Goal: Task Accomplishment & Management: Manage account settings

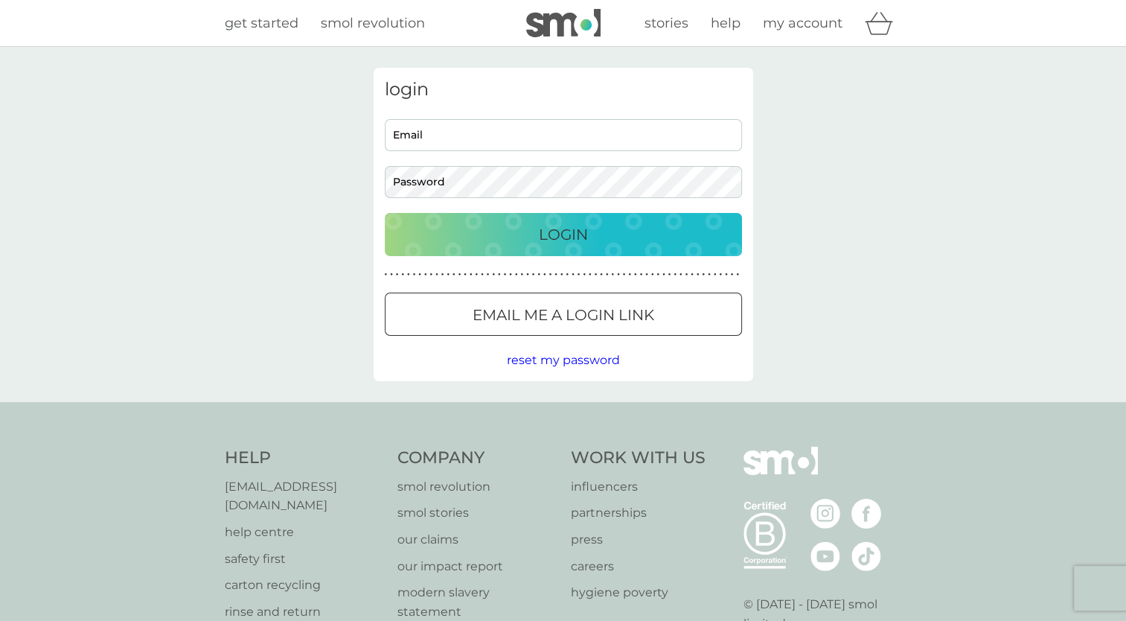
type input "[EMAIL_ADDRESS][DOMAIN_NAME]"
click at [530, 235] on div "Login" at bounding box center [563, 234] width 327 height 24
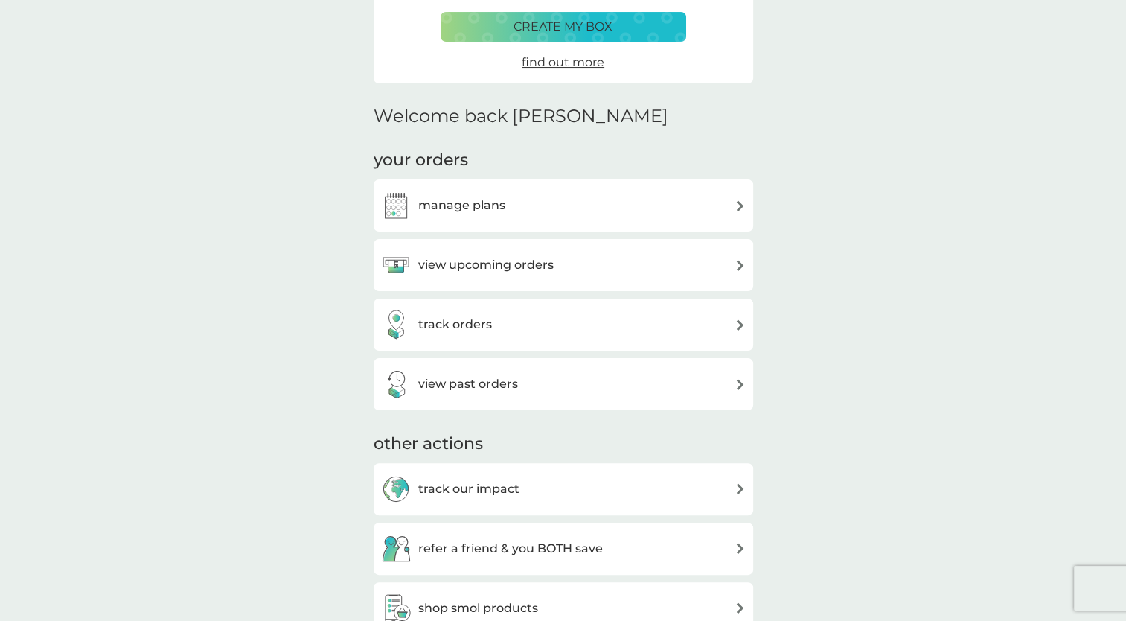
scroll to position [298, 0]
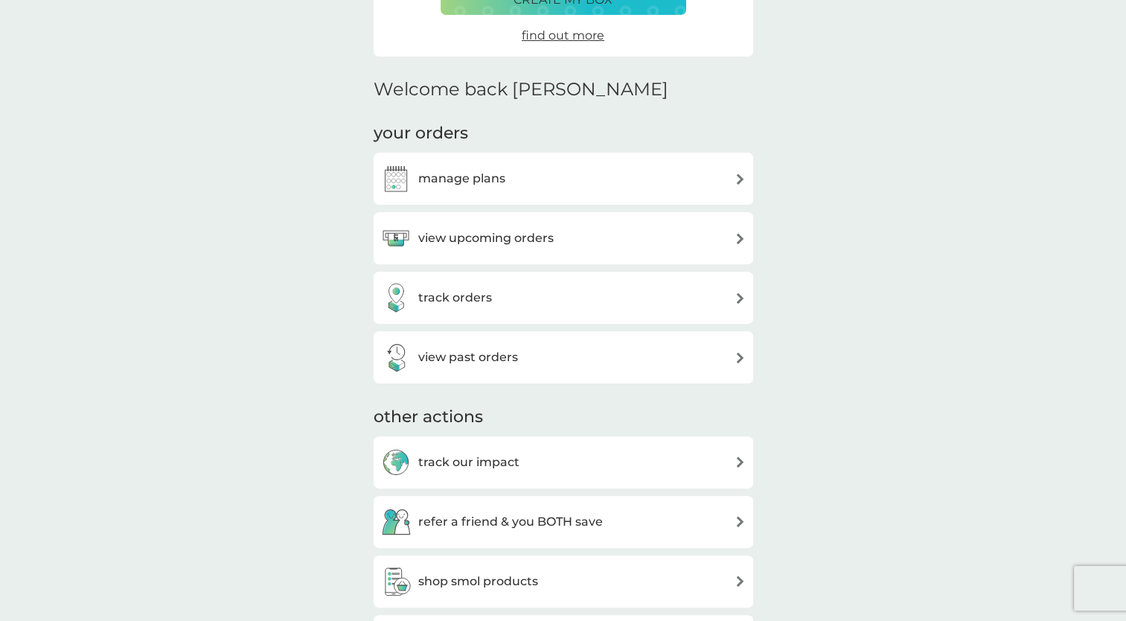
click at [738, 234] on img at bounding box center [739, 238] width 11 height 11
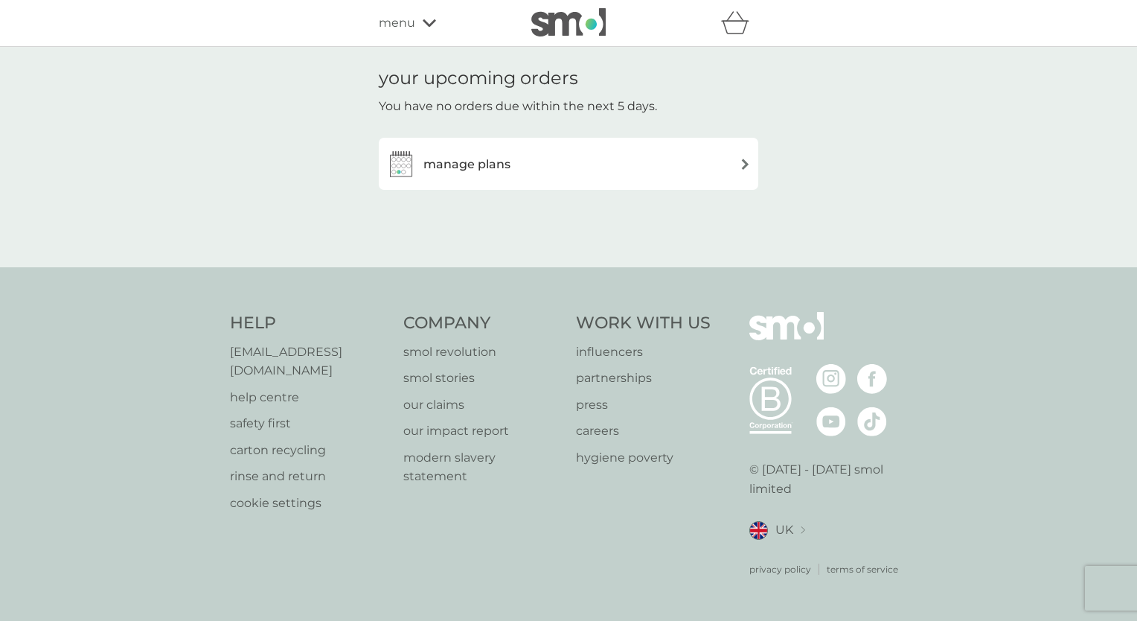
click at [744, 160] on img at bounding box center [745, 163] width 11 height 11
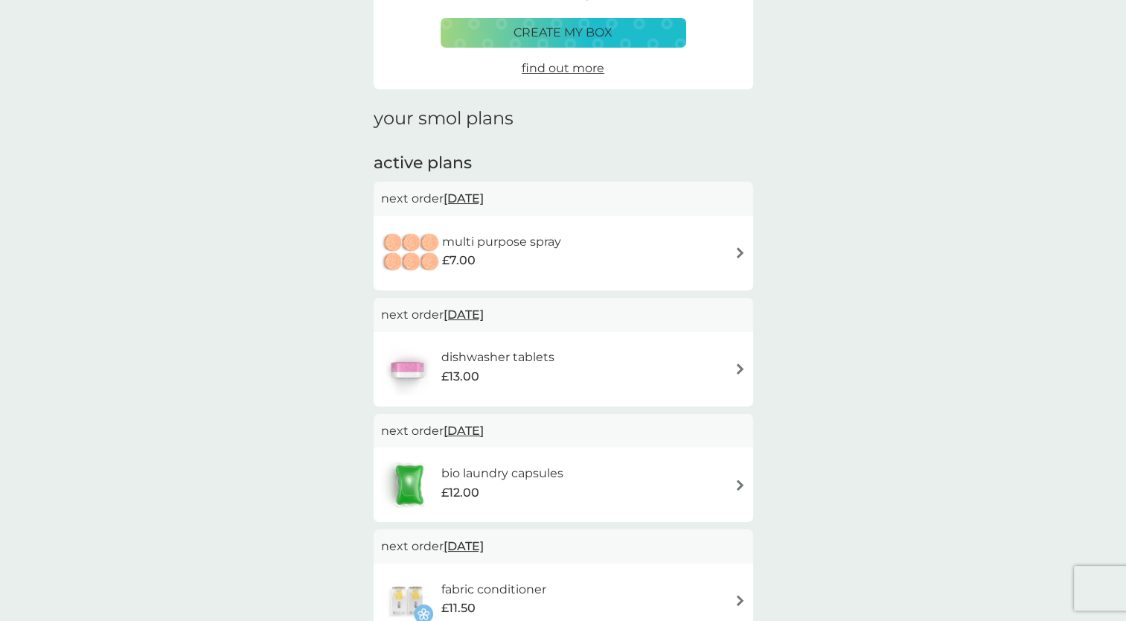
scroll to position [149, 0]
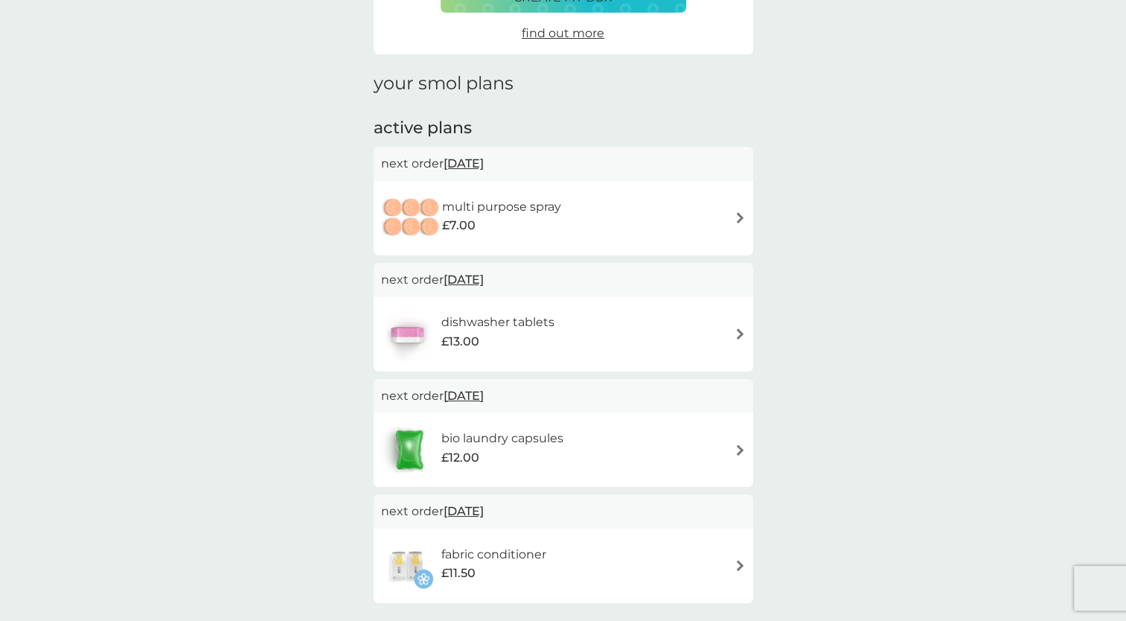
click at [735, 213] on img at bounding box center [739, 217] width 11 height 11
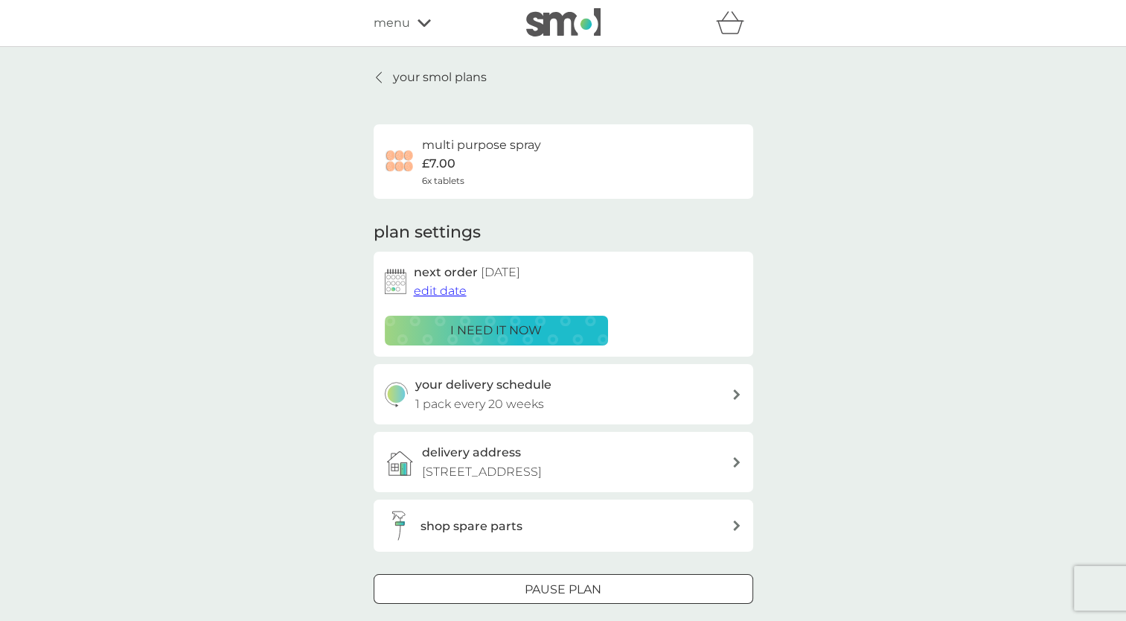
click at [733, 394] on icon at bounding box center [736, 394] width 7 height 10
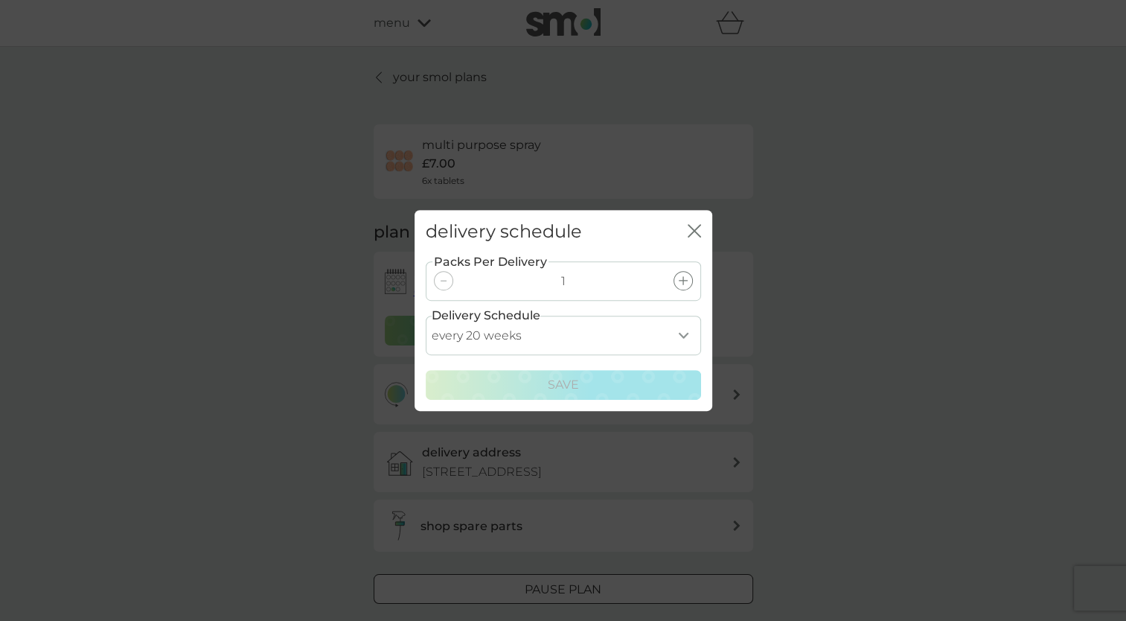
click at [684, 334] on select "every 1 week every 2 weeks every 3 weeks every 4 weeks every 5 weeks every 6 we…" at bounding box center [563, 334] width 275 height 39
select select "245"
click at [426, 315] on select "every 1 week every 2 weeks every 3 weeks every 4 weeks every 5 weeks every 6 we…" at bounding box center [563, 334] width 275 height 39
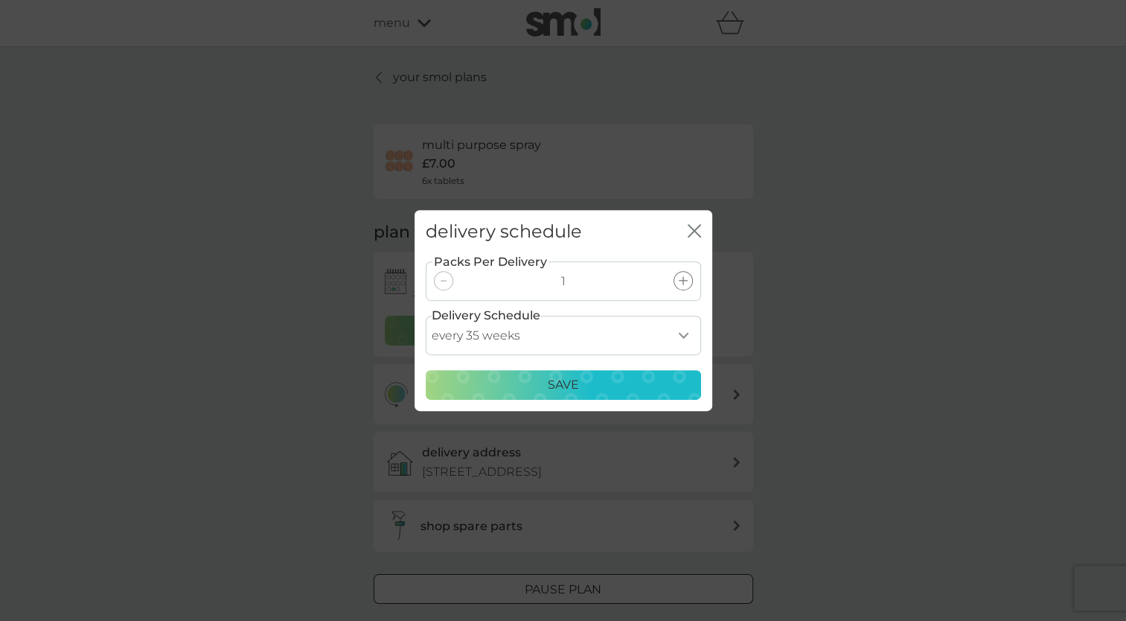
click at [562, 381] on p "Save" at bounding box center [563, 384] width 31 height 19
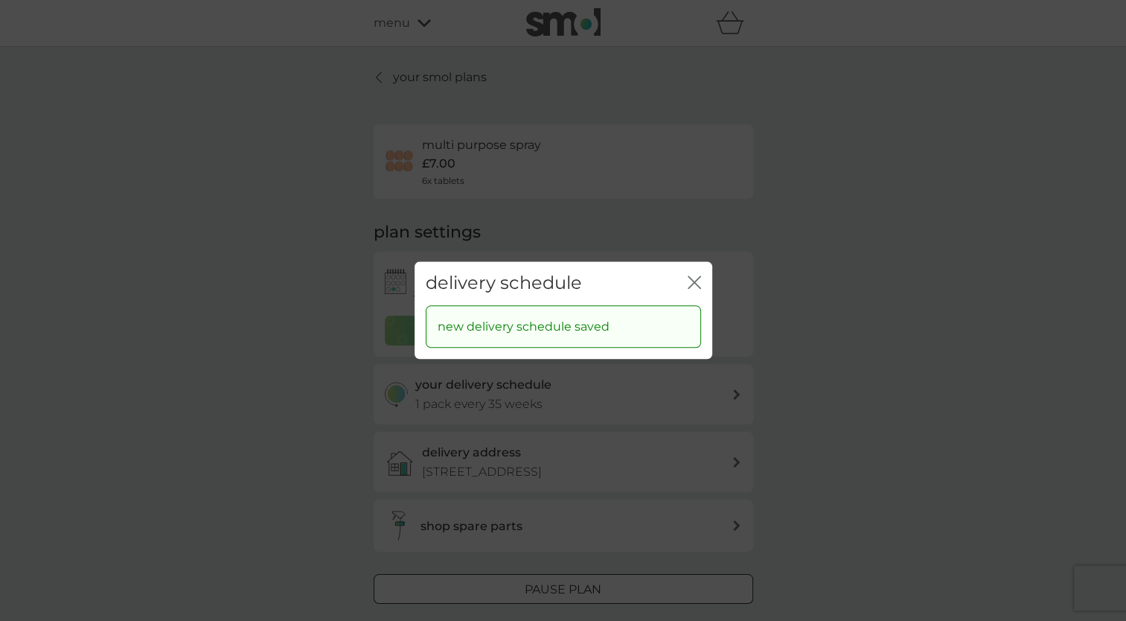
click at [690, 279] on icon "close" at bounding box center [691, 282] width 6 height 12
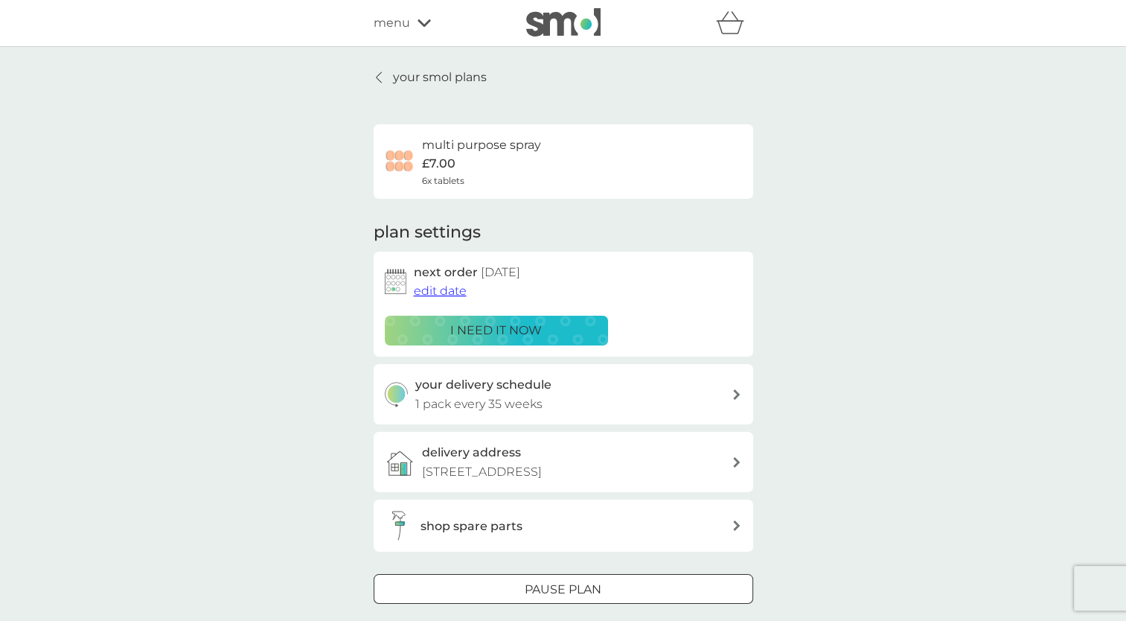
click at [423, 291] on span "edit date" at bounding box center [440, 290] width 53 height 14
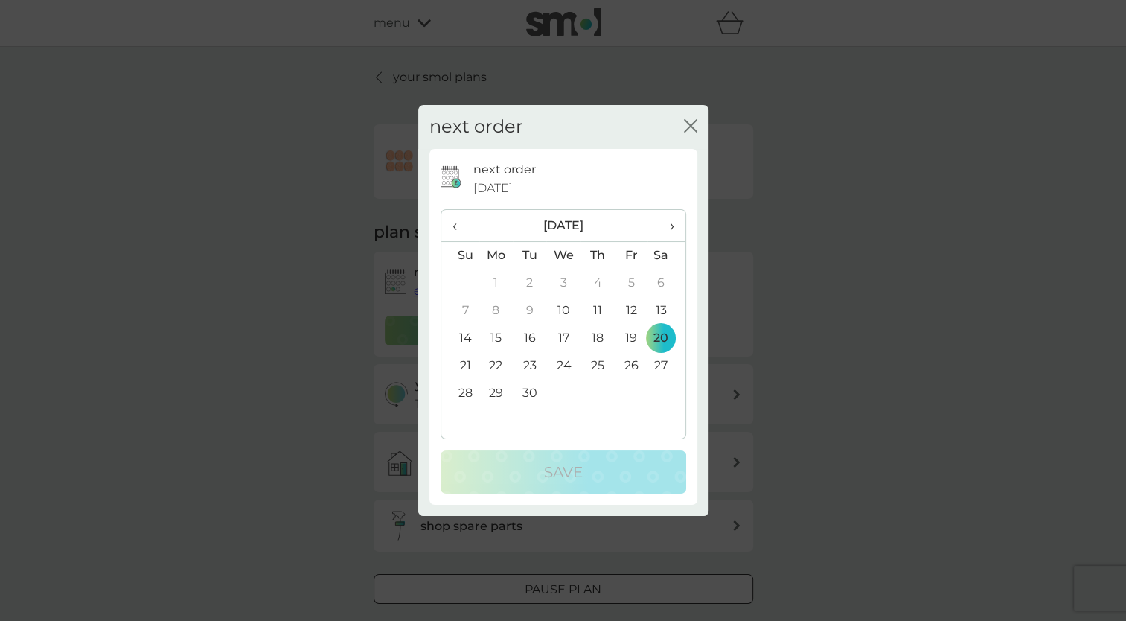
click at [670, 224] on span "›" at bounding box center [665, 225] width 15 height 31
click at [562, 391] on td "31" at bounding box center [563, 393] width 34 height 28
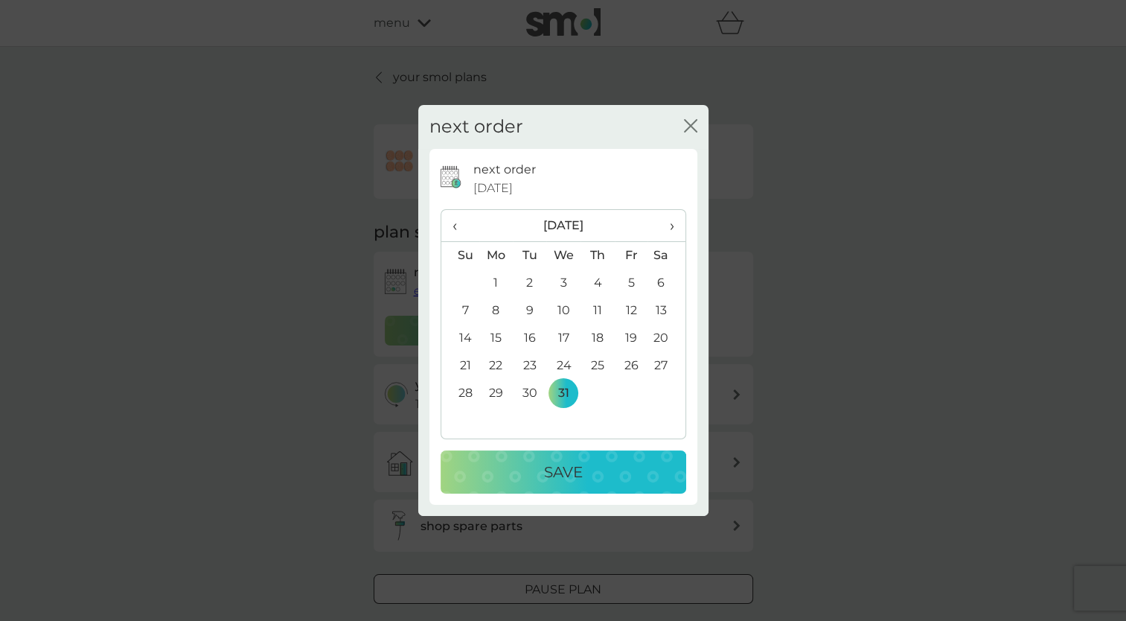
click at [628, 468] on div "Save" at bounding box center [563, 472] width 216 height 24
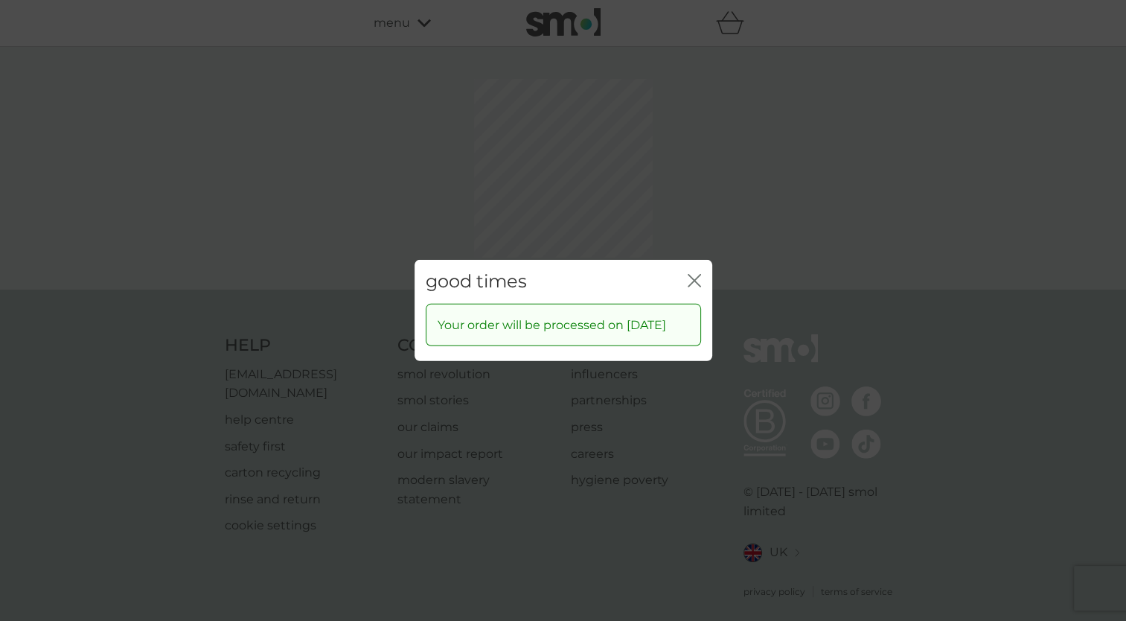
click at [690, 205] on div "good times close Your order will be processed on [DATE]" at bounding box center [563, 310] width 1126 height 621
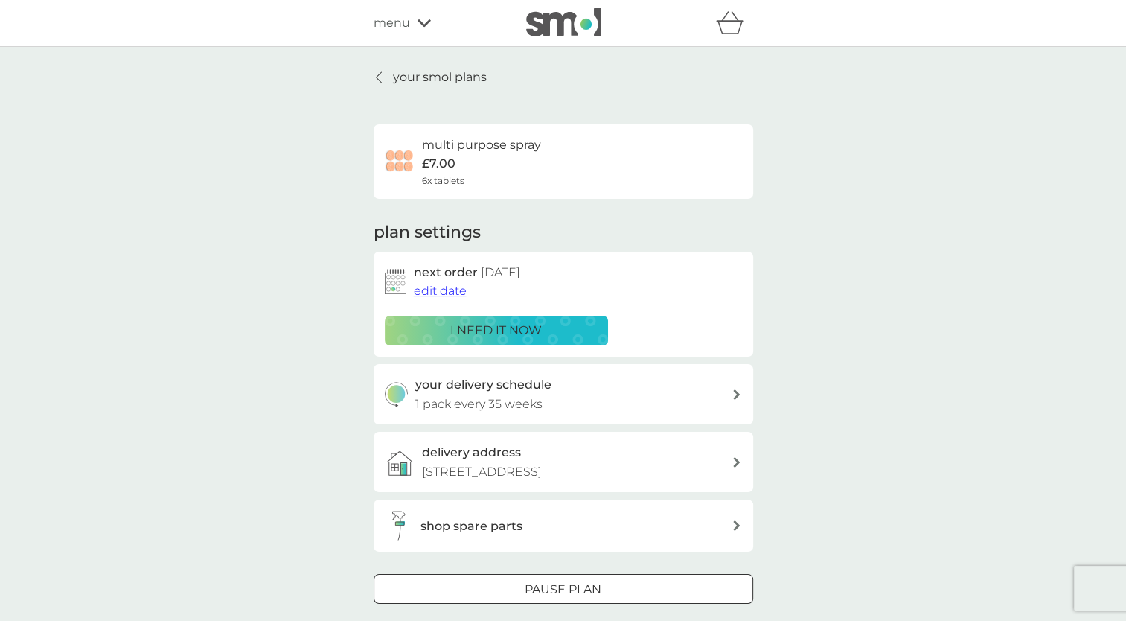
click at [376, 74] on icon at bounding box center [379, 77] width 6 height 12
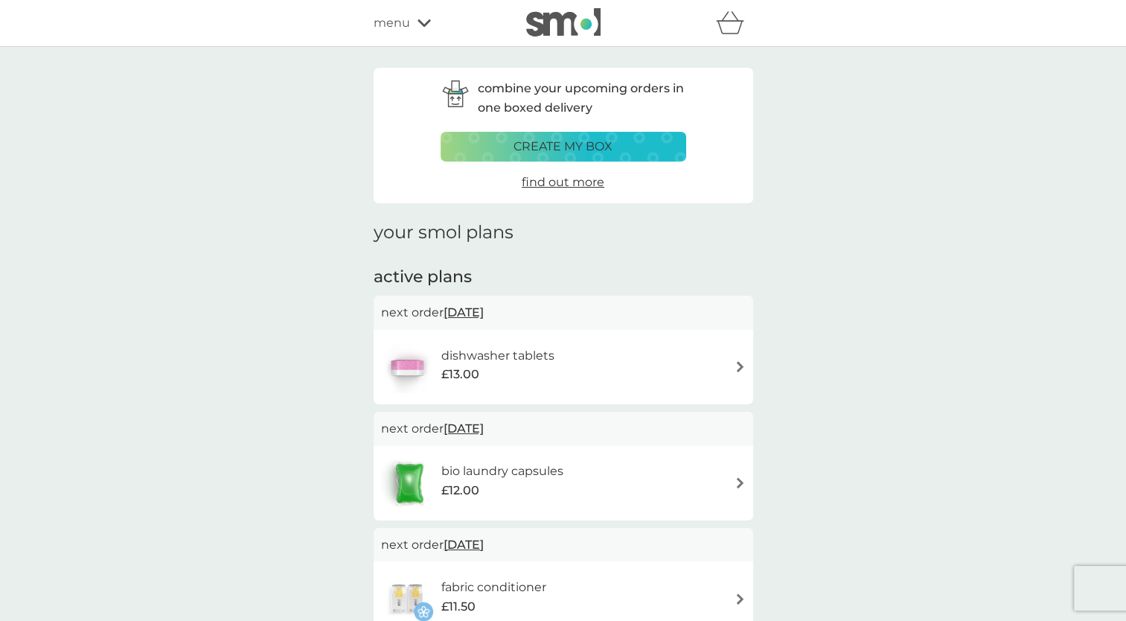
click at [429, 19] on icon at bounding box center [423, 23] width 13 height 9
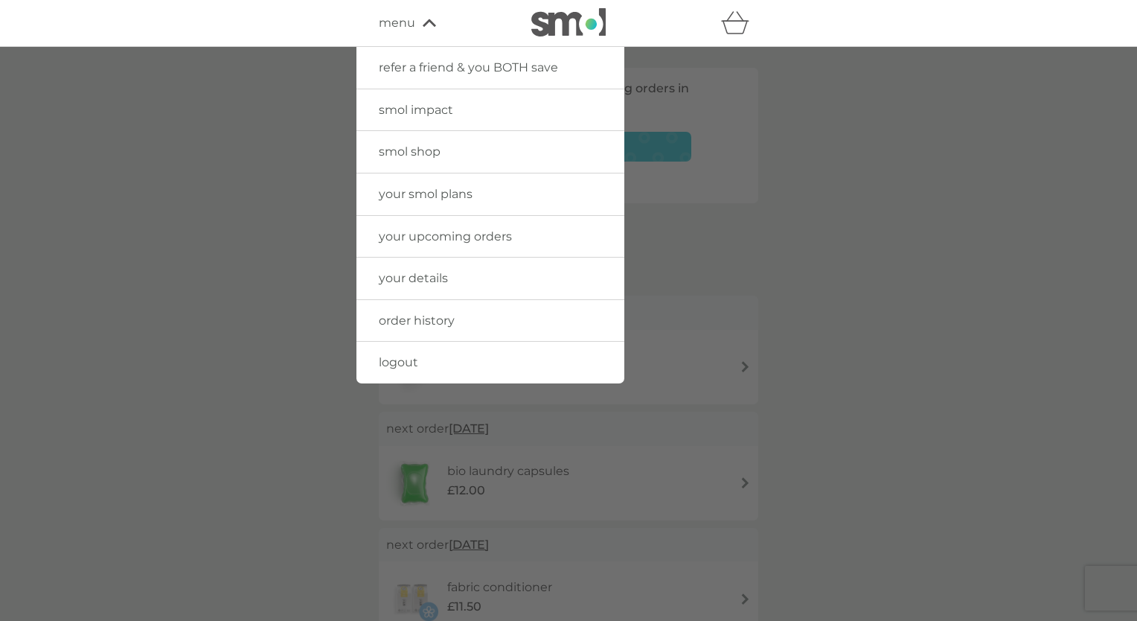
click at [436, 150] on span "smol shop" at bounding box center [410, 151] width 62 height 14
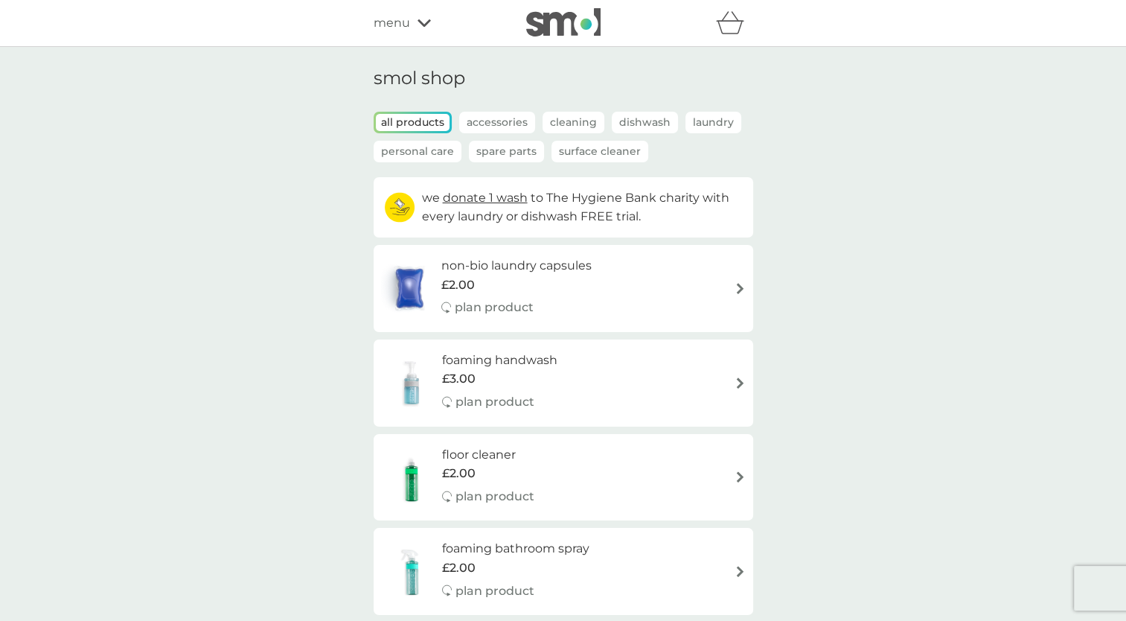
click at [720, 118] on p "Laundry" at bounding box center [713, 123] width 56 height 22
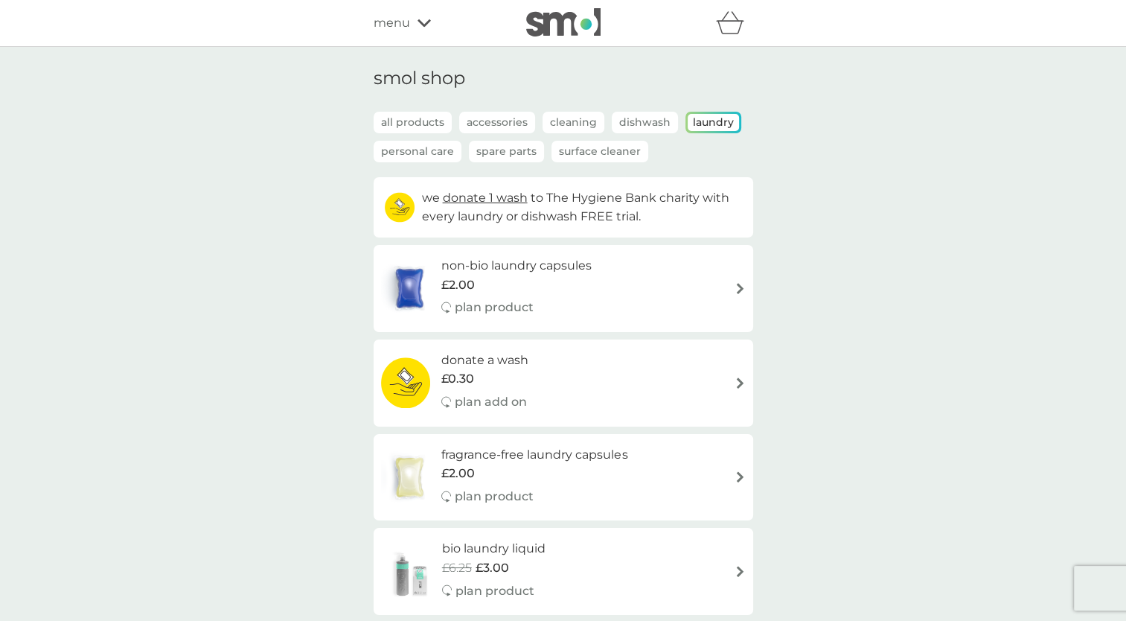
click at [425, 20] on icon at bounding box center [423, 23] width 13 height 9
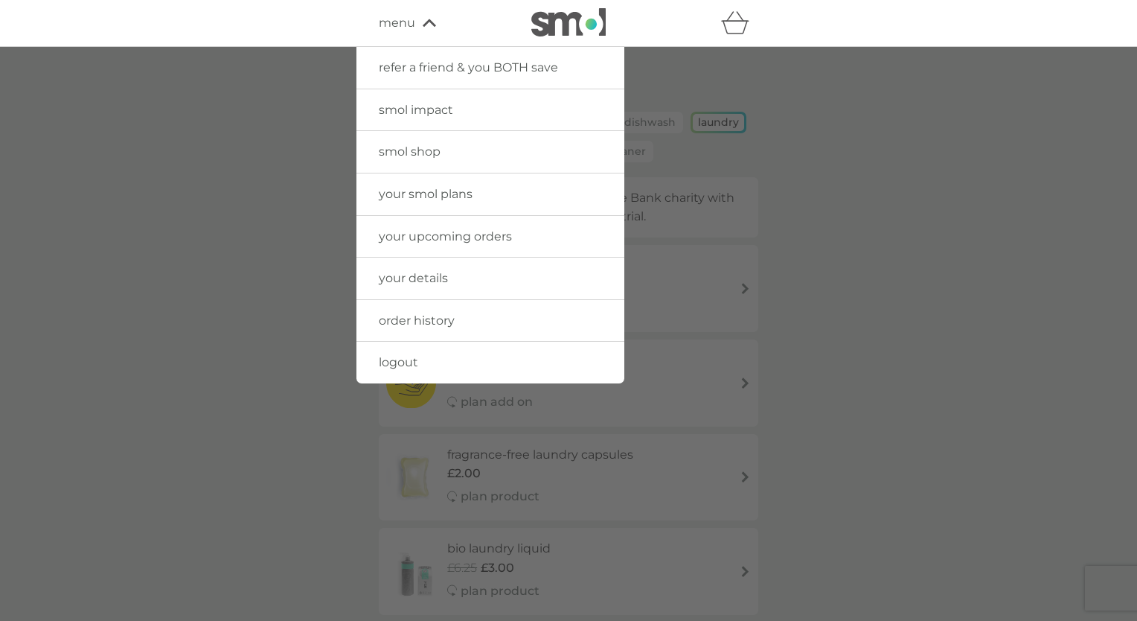
click at [440, 193] on span "your smol plans" at bounding box center [426, 194] width 94 height 14
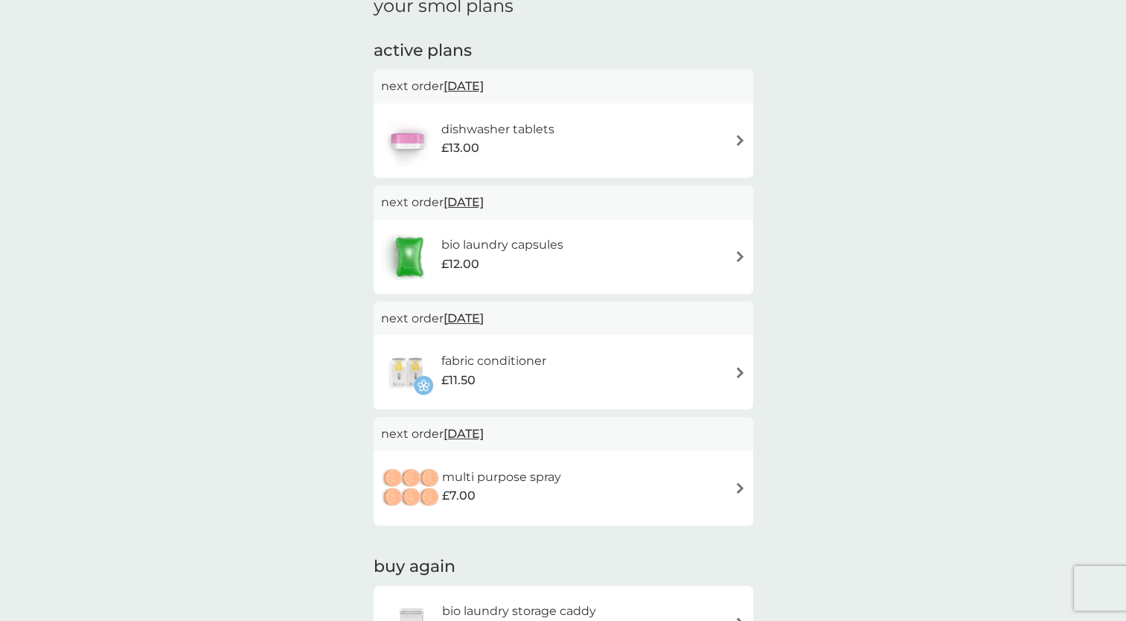
scroll to position [372, 0]
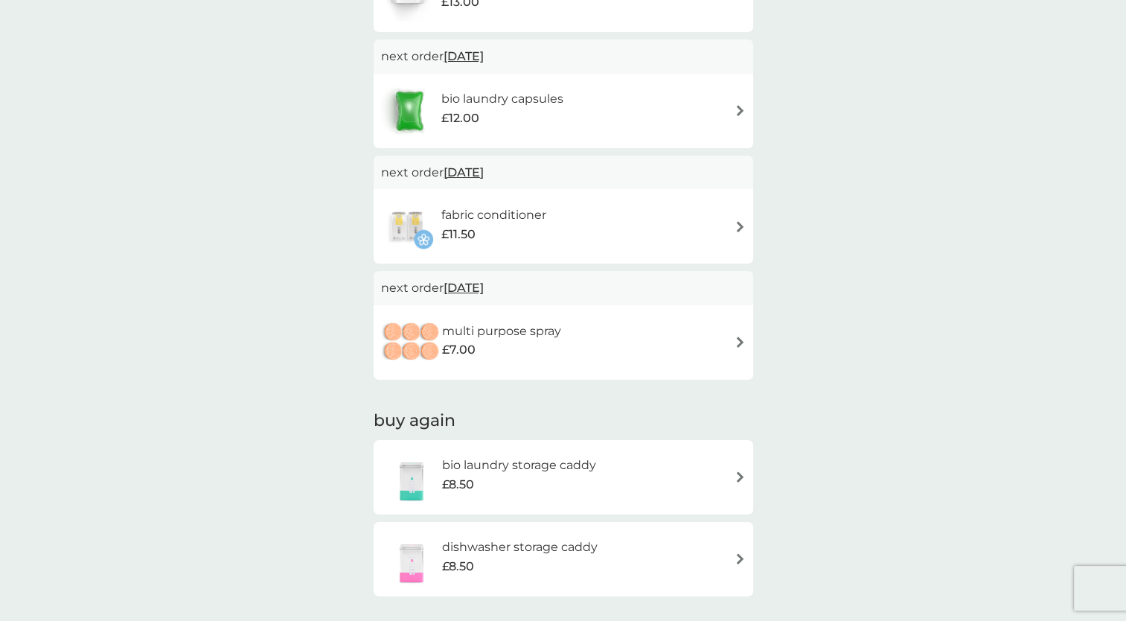
click at [737, 224] on img at bounding box center [739, 226] width 11 height 11
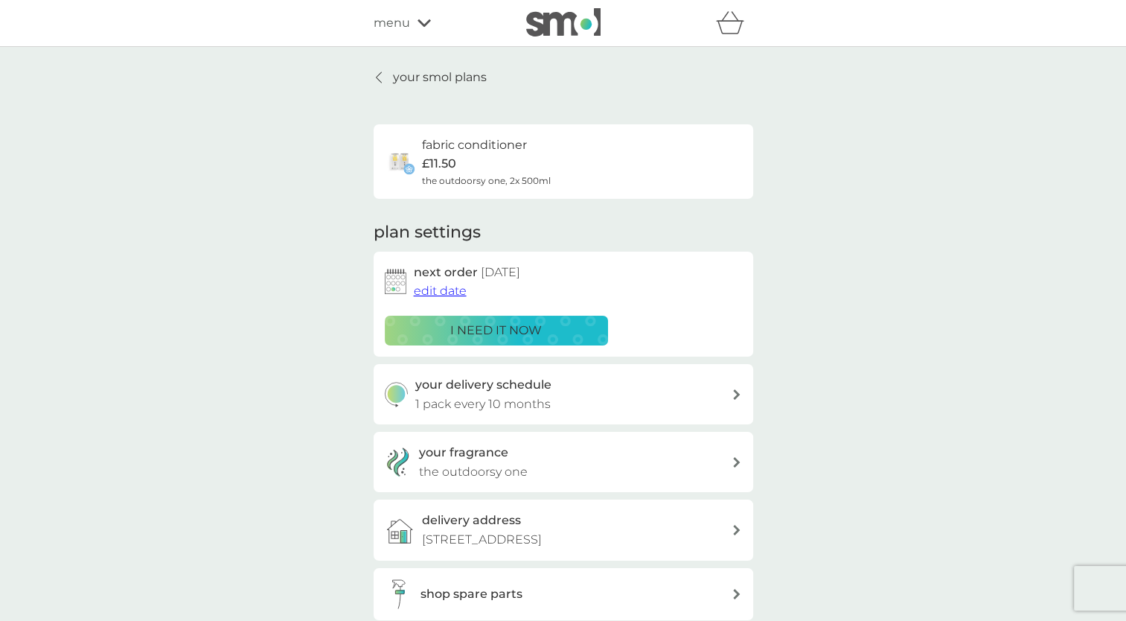
click at [443, 288] on span "edit date" at bounding box center [440, 290] width 53 height 14
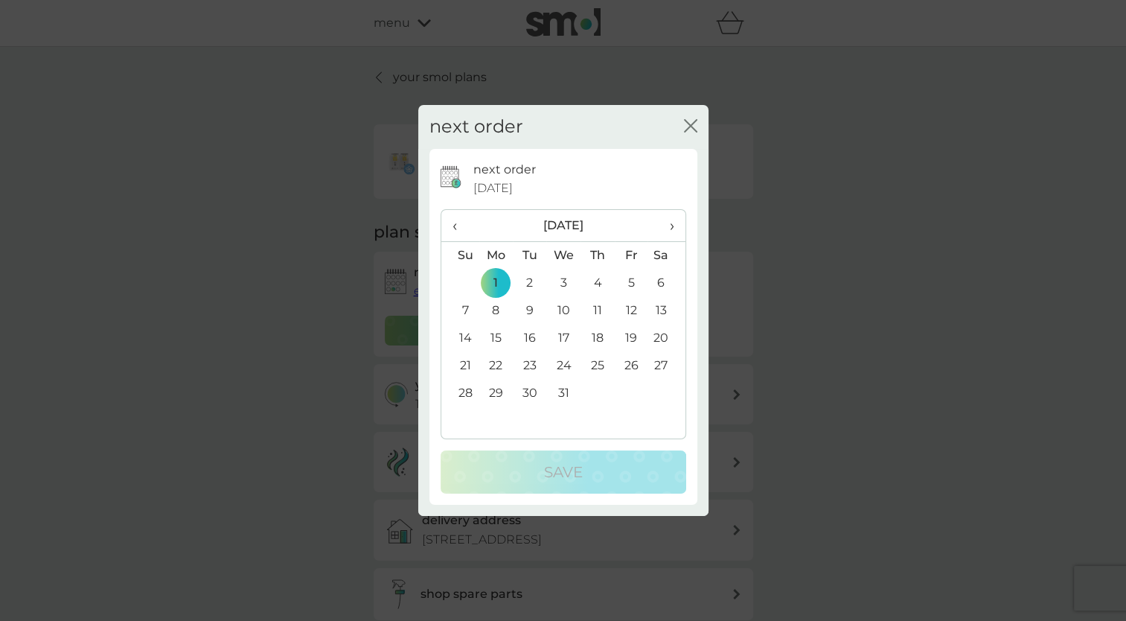
click at [454, 222] on span "‹" at bounding box center [460, 225] width 16 height 31
click at [631, 308] on td "12" at bounding box center [631, 311] width 33 height 28
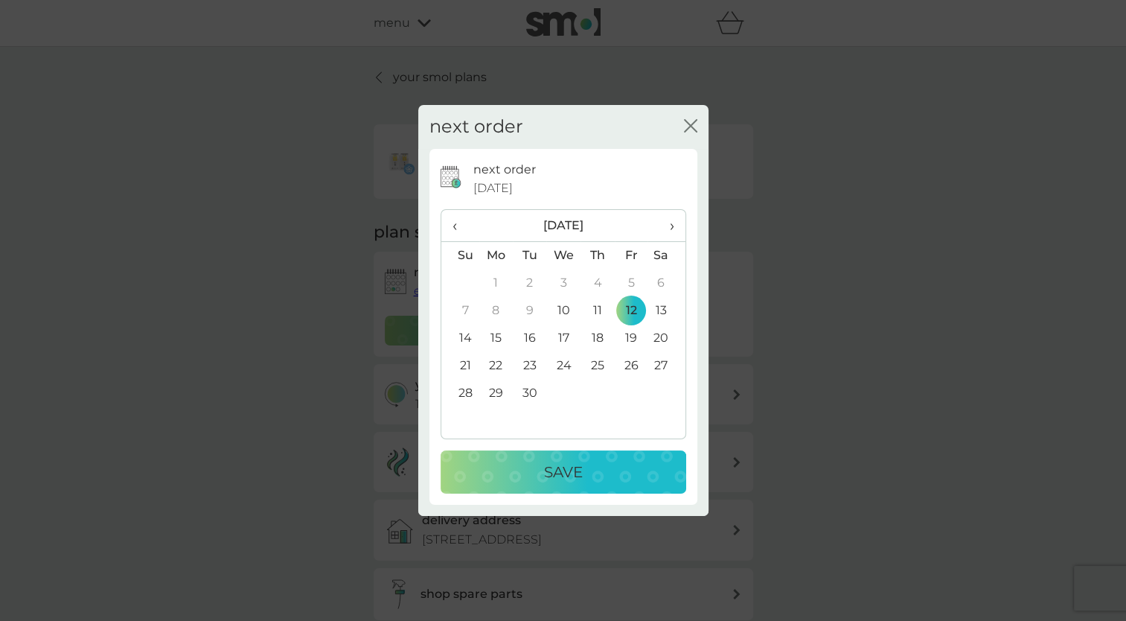
click at [549, 467] on p "Save" at bounding box center [563, 472] width 39 height 24
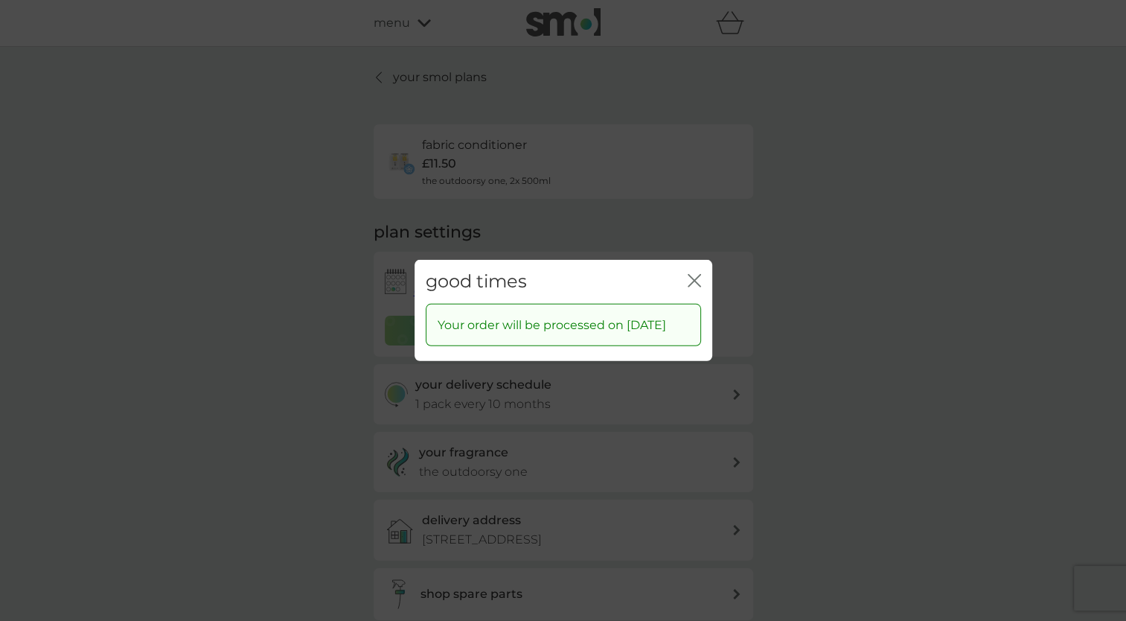
click at [695, 274] on icon "close" at bounding box center [693, 280] width 13 height 13
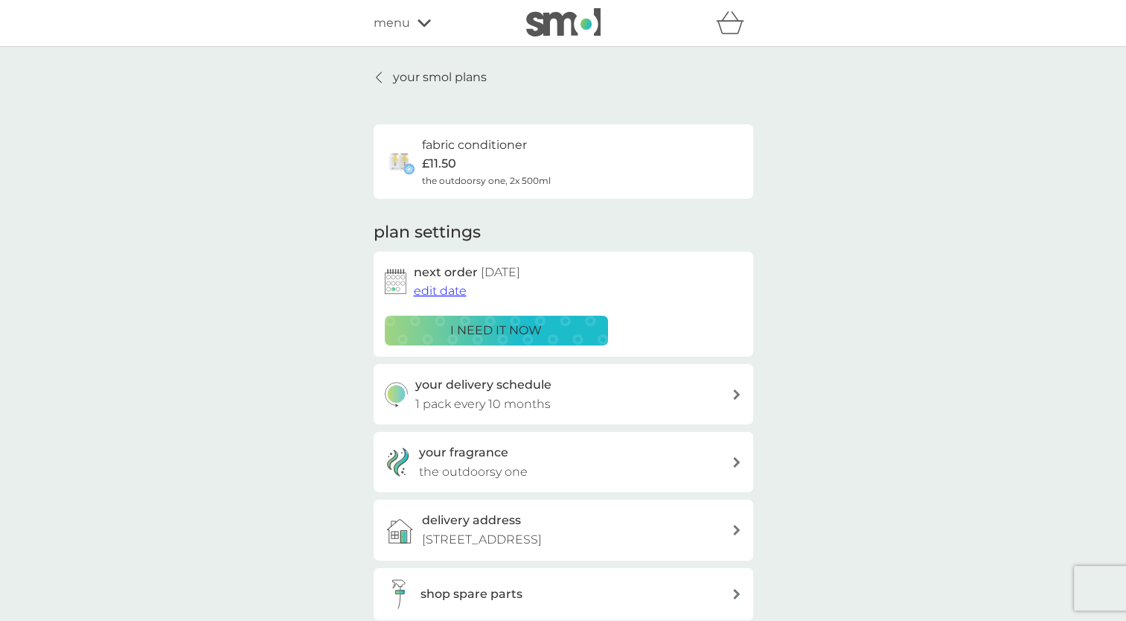
click at [377, 76] on icon at bounding box center [378, 77] width 5 height 10
